Goal: Information Seeking & Learning: Learn about a topic

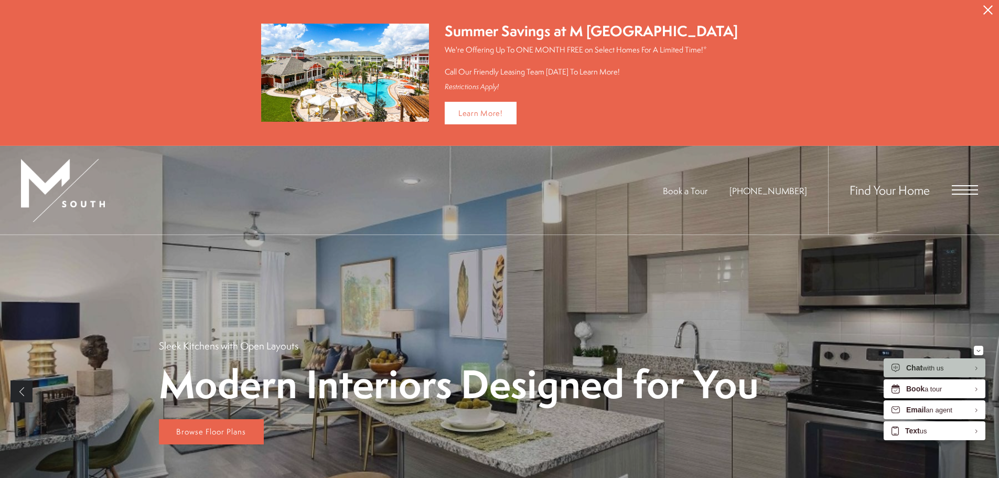
click at [989, 12] on icon "Close Alert" at bounding box center [987, 9] width 9 height 9
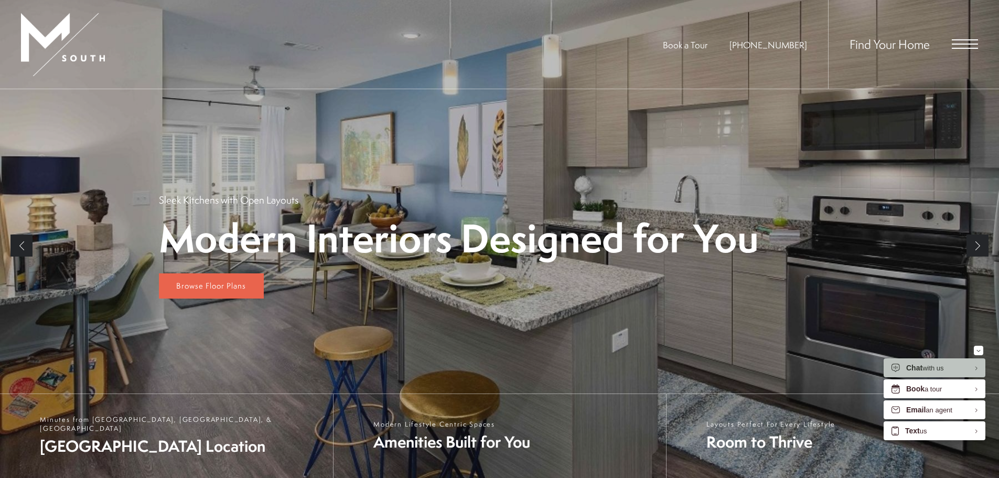
click at [927, 47] on span "Find Your Home" at bounding box center [890, 44] width 80 height 17
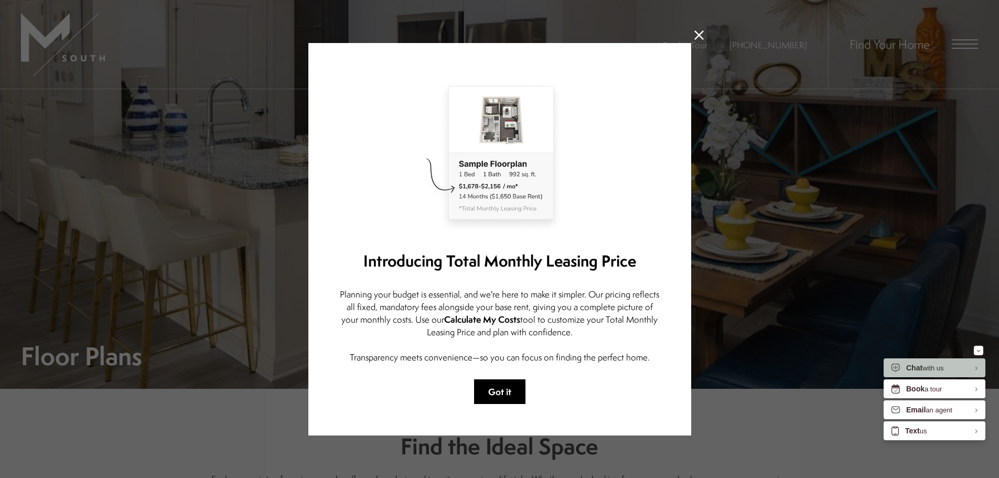
click at [512, 383] on button "Got it" at bounding box center [499, 391] width 51 height 25
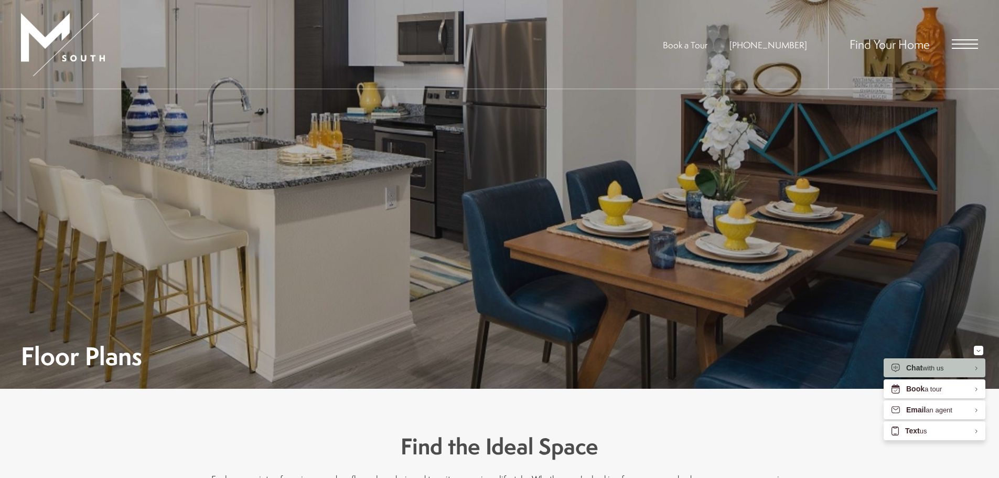
click at [891, 48] on span "Find Your Home" at bounding box center [890, 44] width 80 height 17
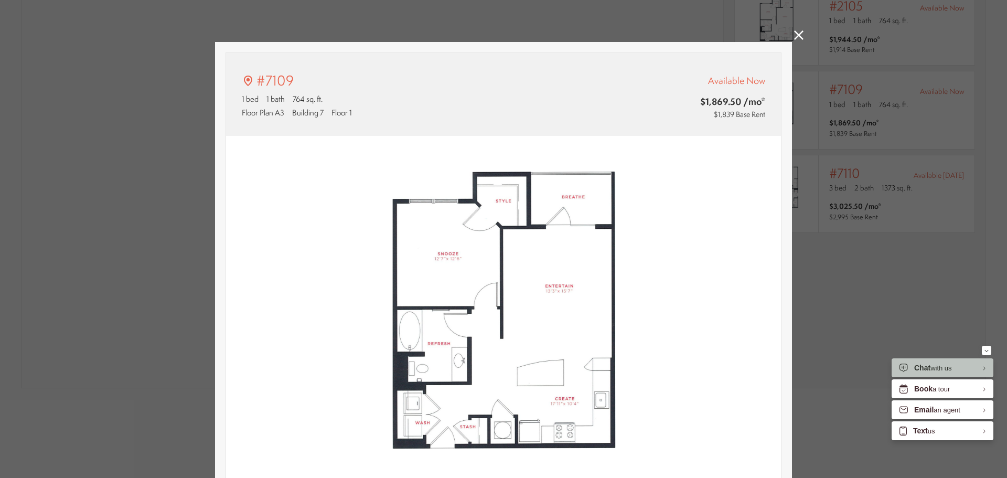
type input "**********"
click at [794, 33] on icon at bounding box center [798, 34] width 9 height 9
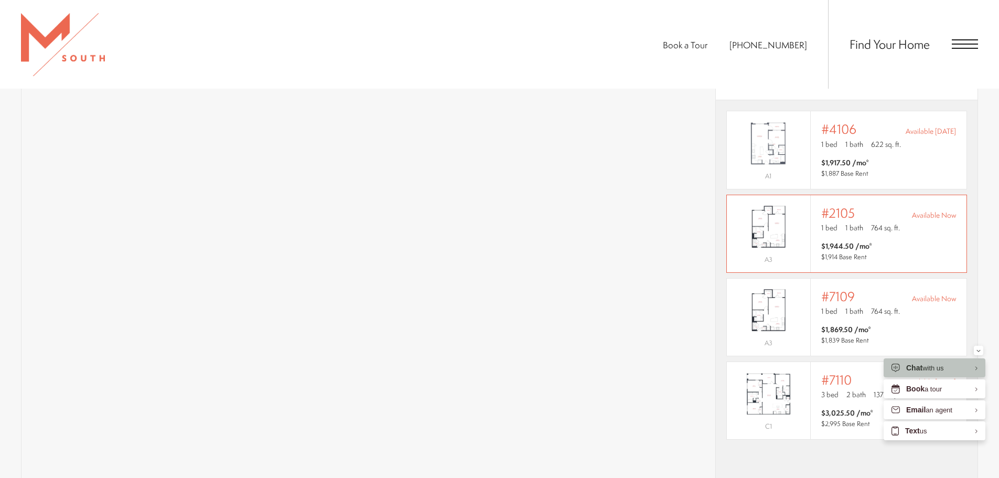
scroll to position [787, 0]
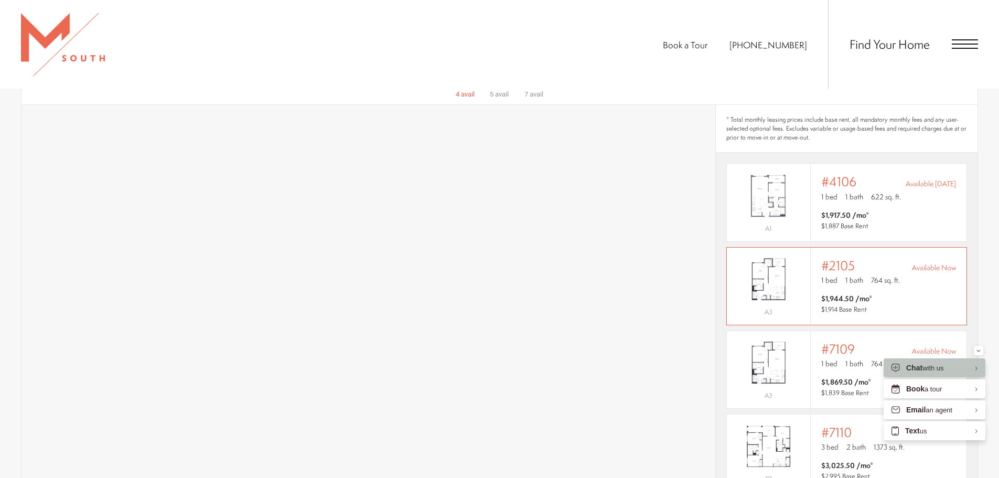
click at [765, 250] on div "A3" at bounding box center [769, 286] width 84 height 77
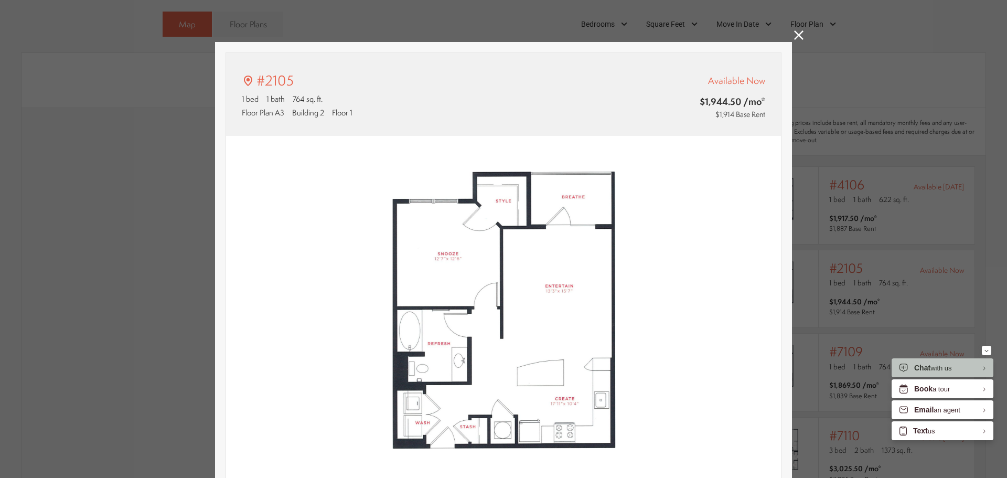
type input "**********"
click at [794, 37] on icon at bounding box center [798, 34] width 9 height 9
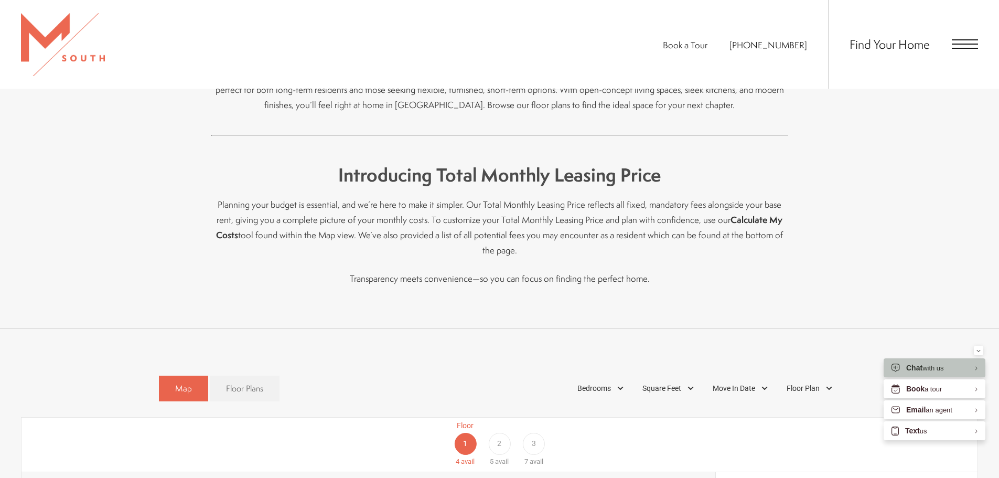
scroll to position [524, 0]
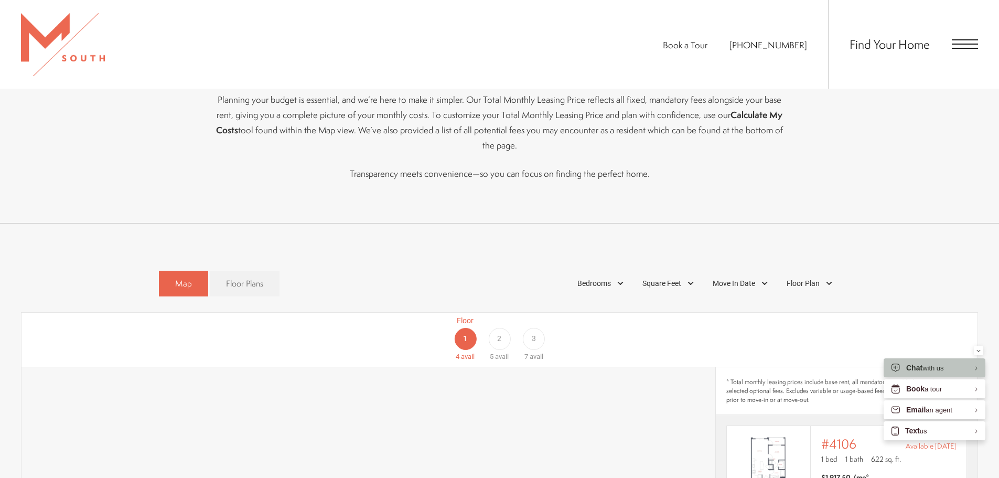
click at [506, 342] on div "2" at bounding box center [499, 339] width 22 height 22
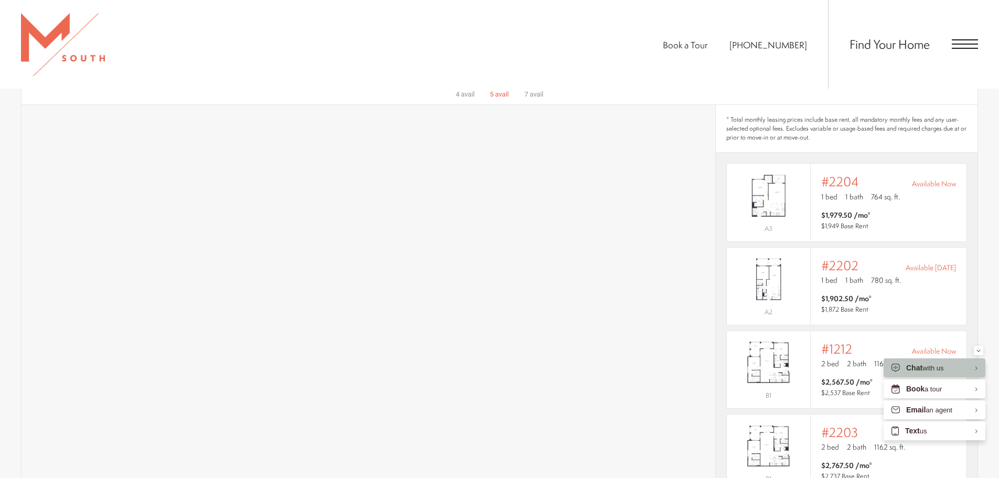
click at [539, 100] on div "7 avail" at bounding box center [533, 94] width 19 height 10
click at [502, 95] on span "avail" at bounding box center [502, 94] width 14 height 8
click at [529, 93] on div "7 avail" at bounding box center [533, 94] width 19 height 10
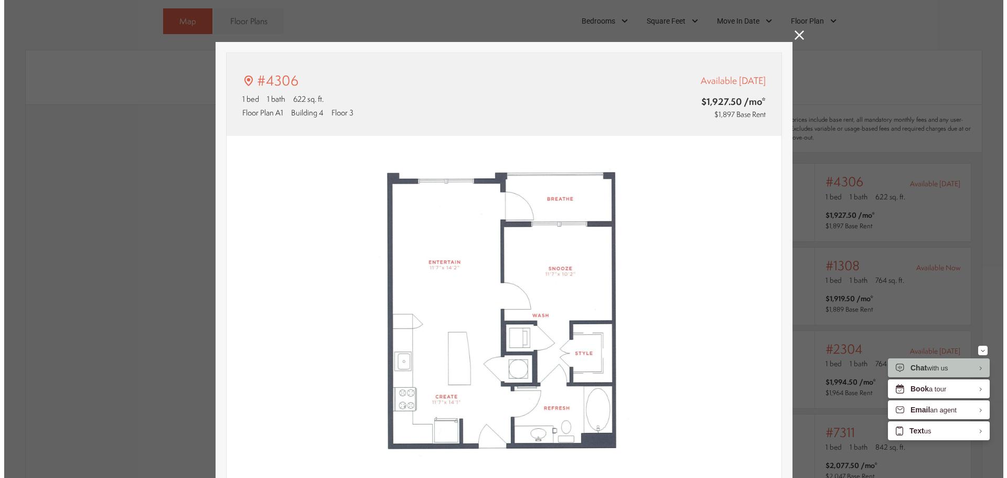
scroll to position [0, 0]
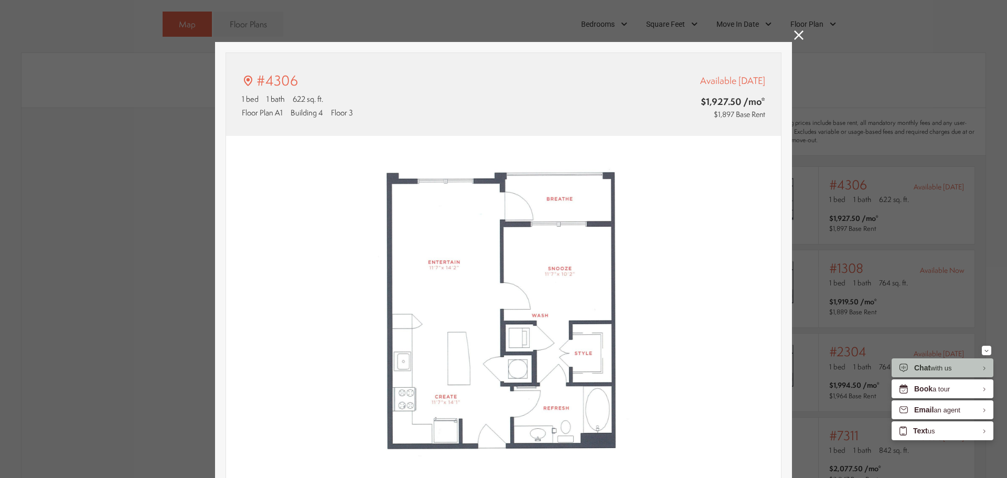
type input "**********"
click at [796, 39] on icon at bounding box center [798, 34] width 9 height 9
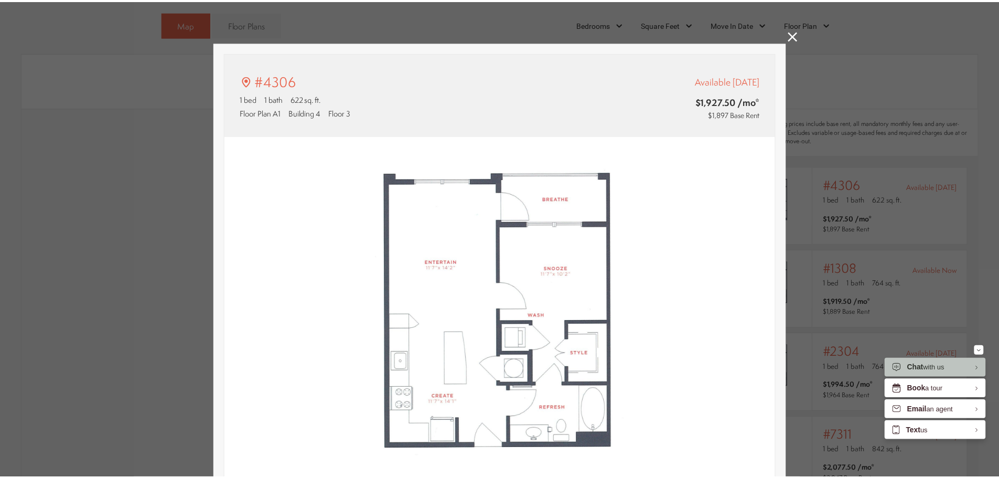
scroll to position [787, 0]
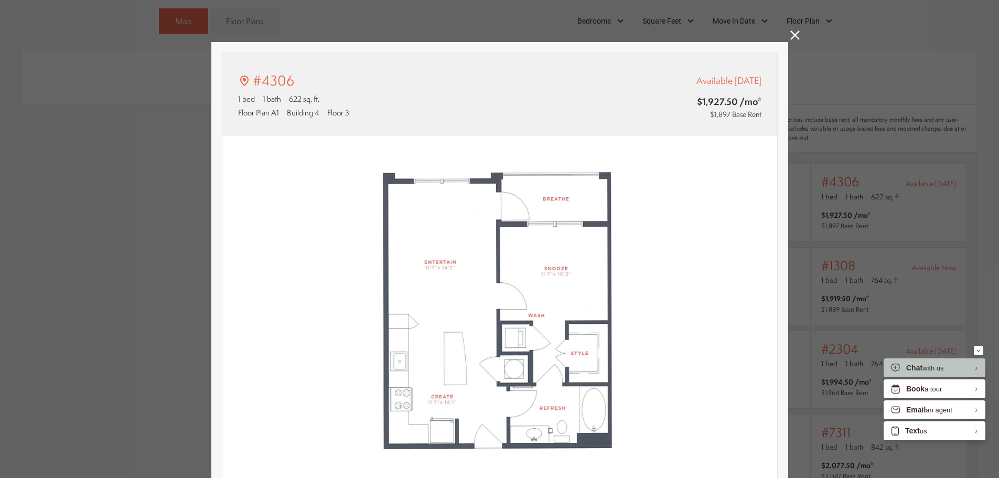
click at [801, 36] on div "#4306 1 bed 1 bath 622 sq. ft. Floor Plan A1 Building 4 Floor 3 Available Sep 1…" at bounding box center [499, 239] width 999 height 478
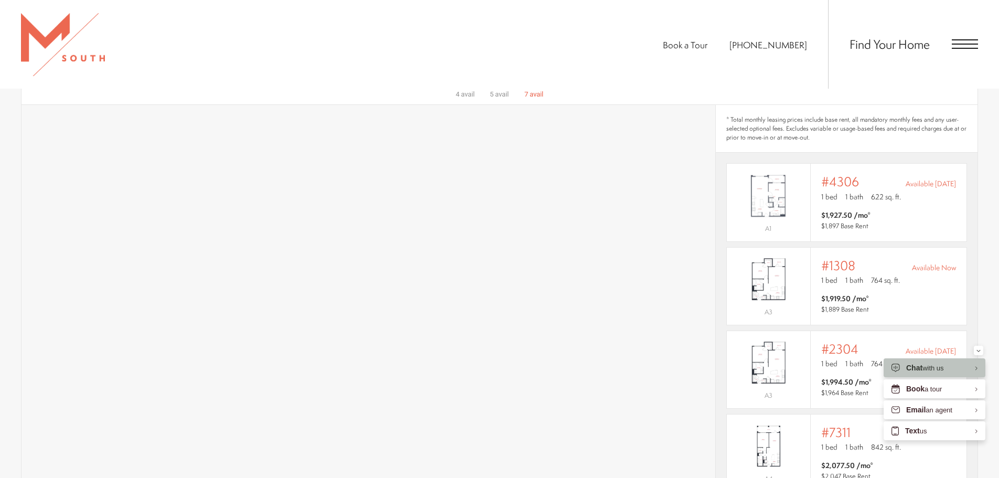
scroll to position [997, 0]
